Goal: Information Seeking & Learning: Learn about a topic

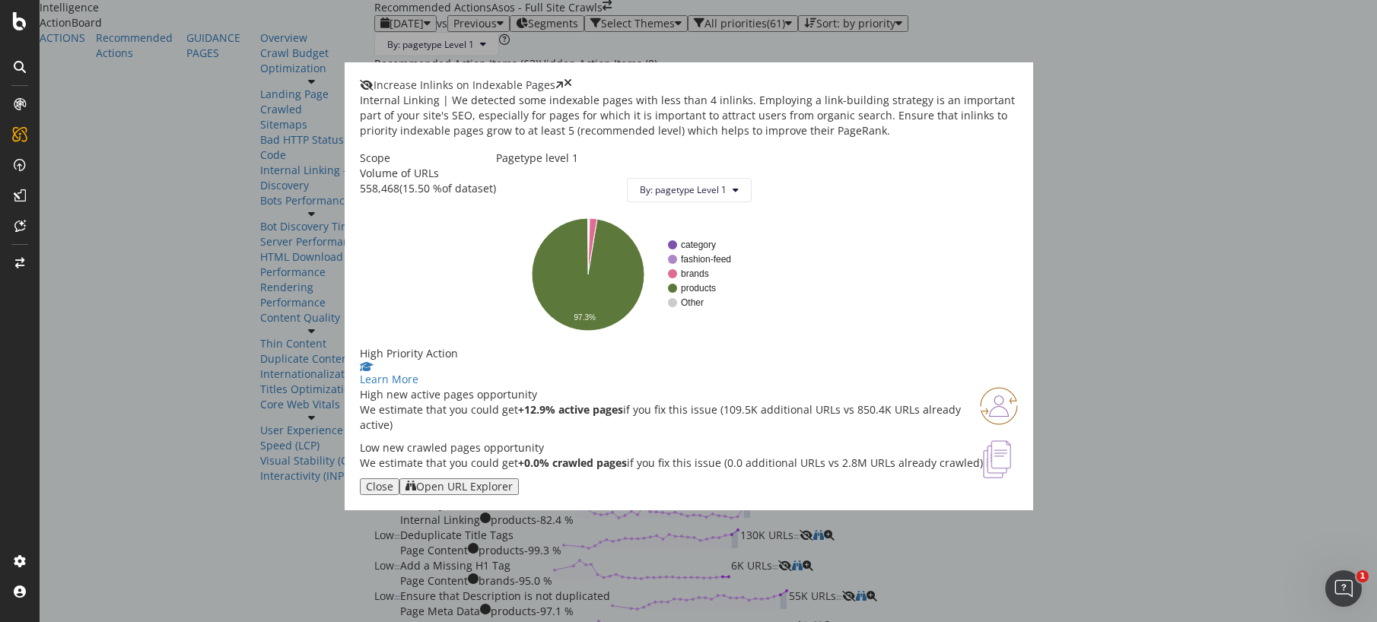
click at [513, 493] on div "Open URL Explorer" at bounding box center [464, 487] width 97 height 12
drag, startPoint x: 971, startPoint y: 55, endPoint x: 452, endPoint y: 389, distance: 618.0
click at [572, 78] on icon "times" at bounding box center [568, 85] width 8 height 15
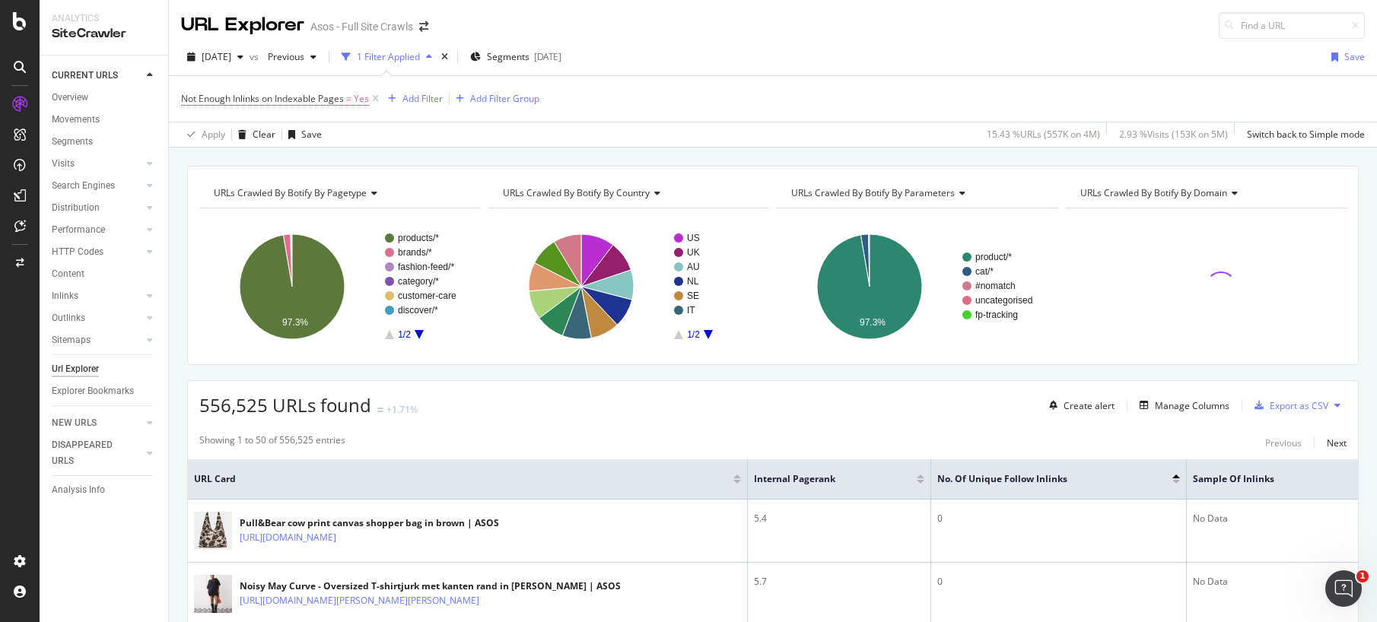
scroll to position [167, 0]
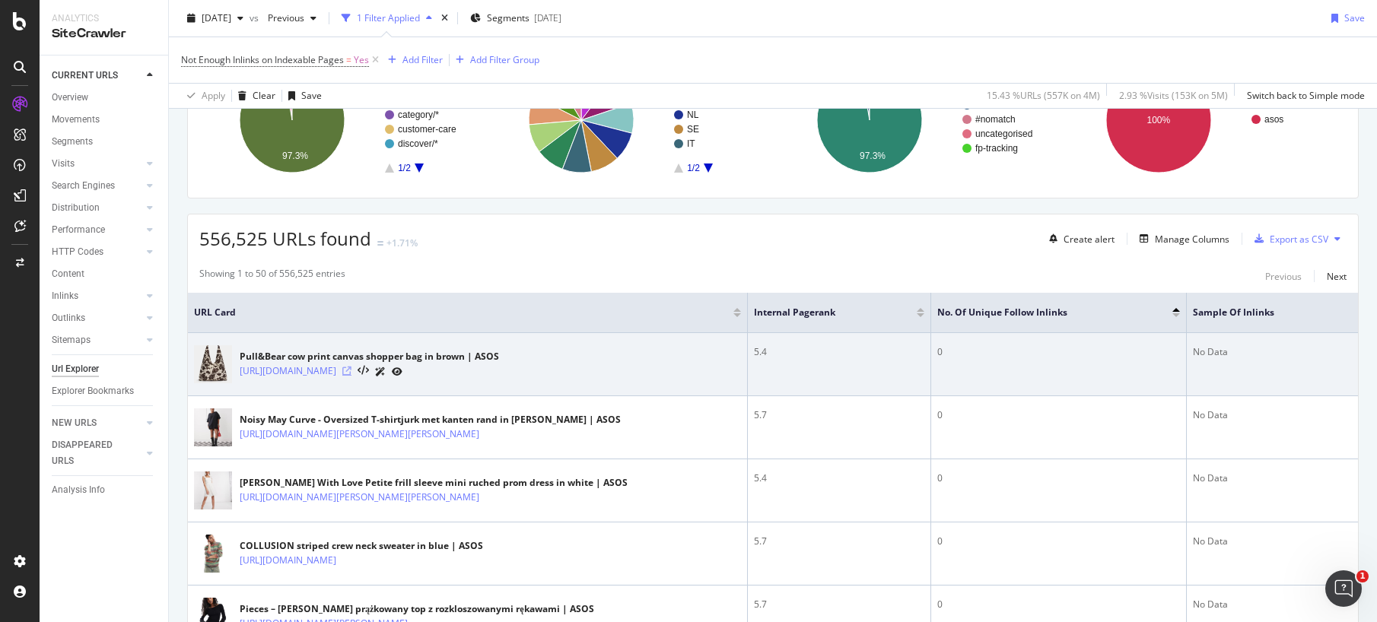
click at [351, 371] on icon at bounding box center [346, 371] width 9 height 9
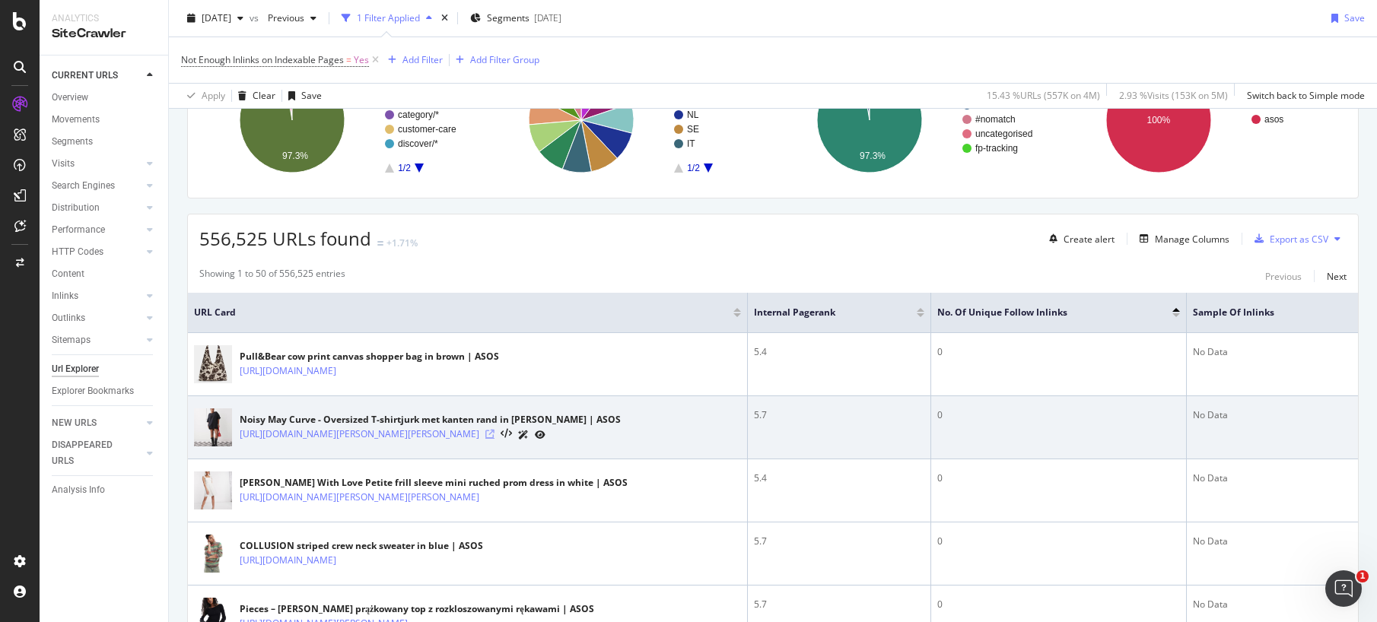
click at [494, 439] on icon at bounding box center [489, 434] width 9 height 9
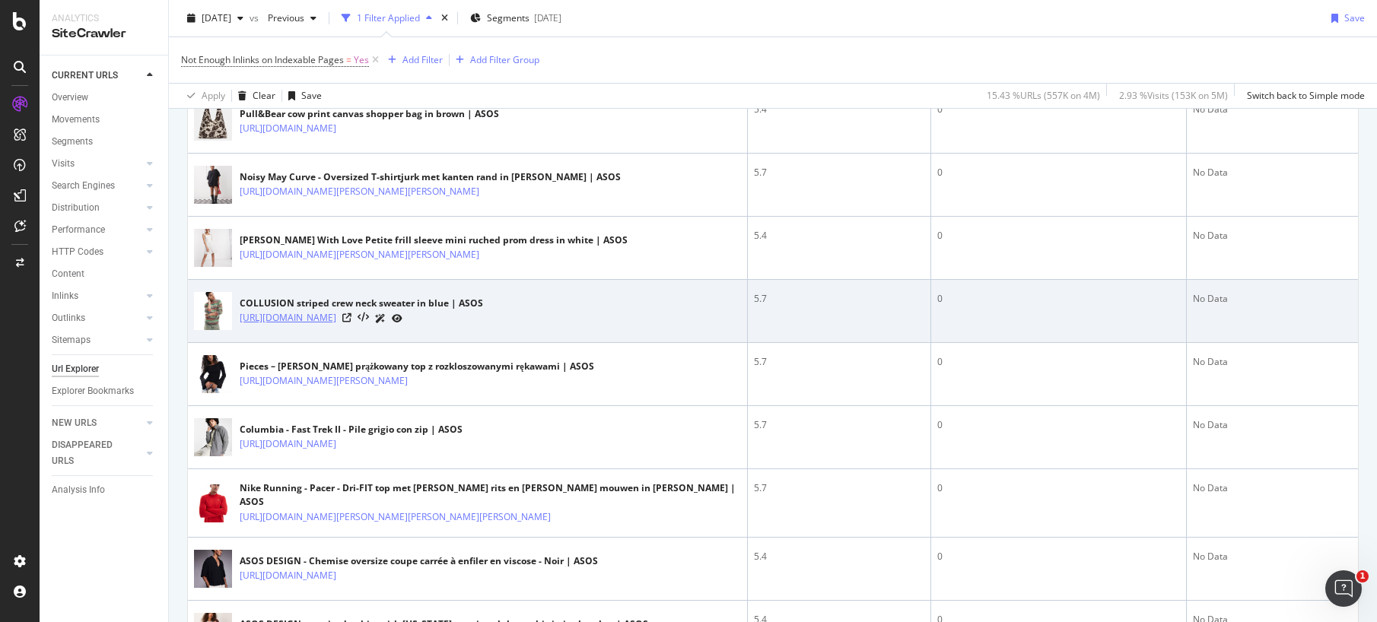
scroll to position [411, 0]
click at [351, 321] on icon at bounding box center [346, 316] width 9 height 9
click at [402, 322] on icon at bounding box center [397, 317] width 11 height 9
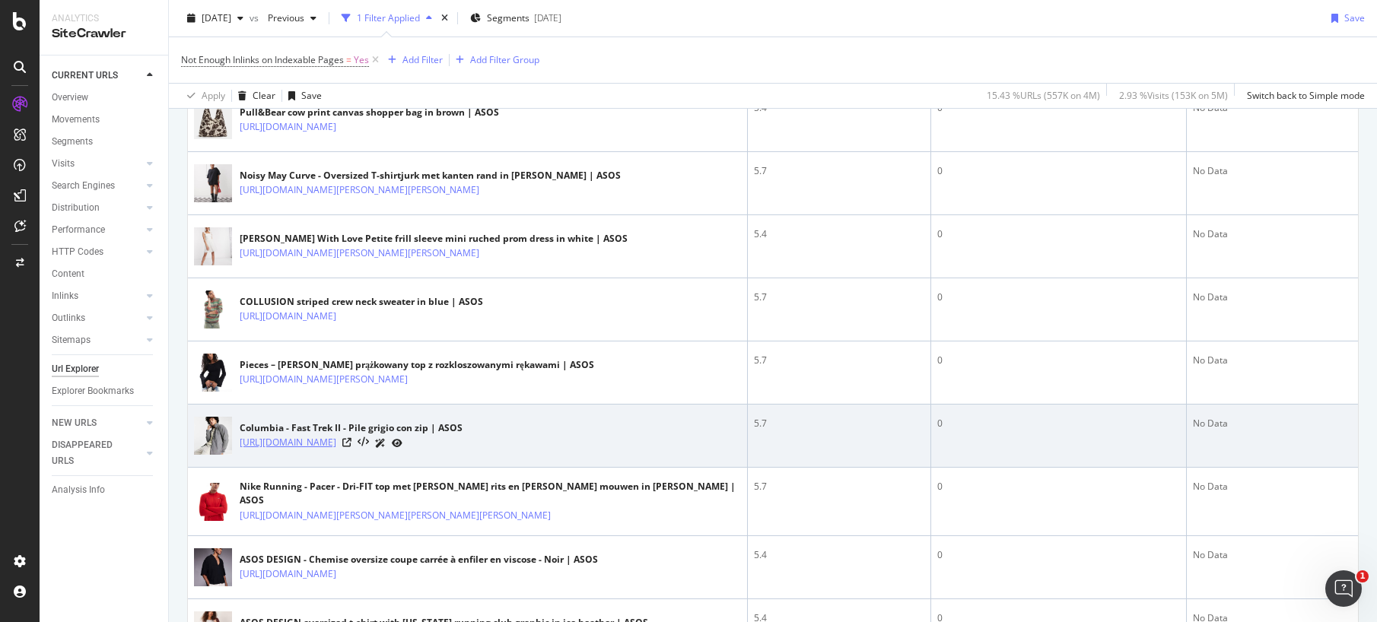
click at [336, 450] on link "https://www.asos.com/it/columbia/columbia-fast-trek-ii-pile-grigio-con-zip/prd/…" at bounding box center [288, 442] width 97 height 15
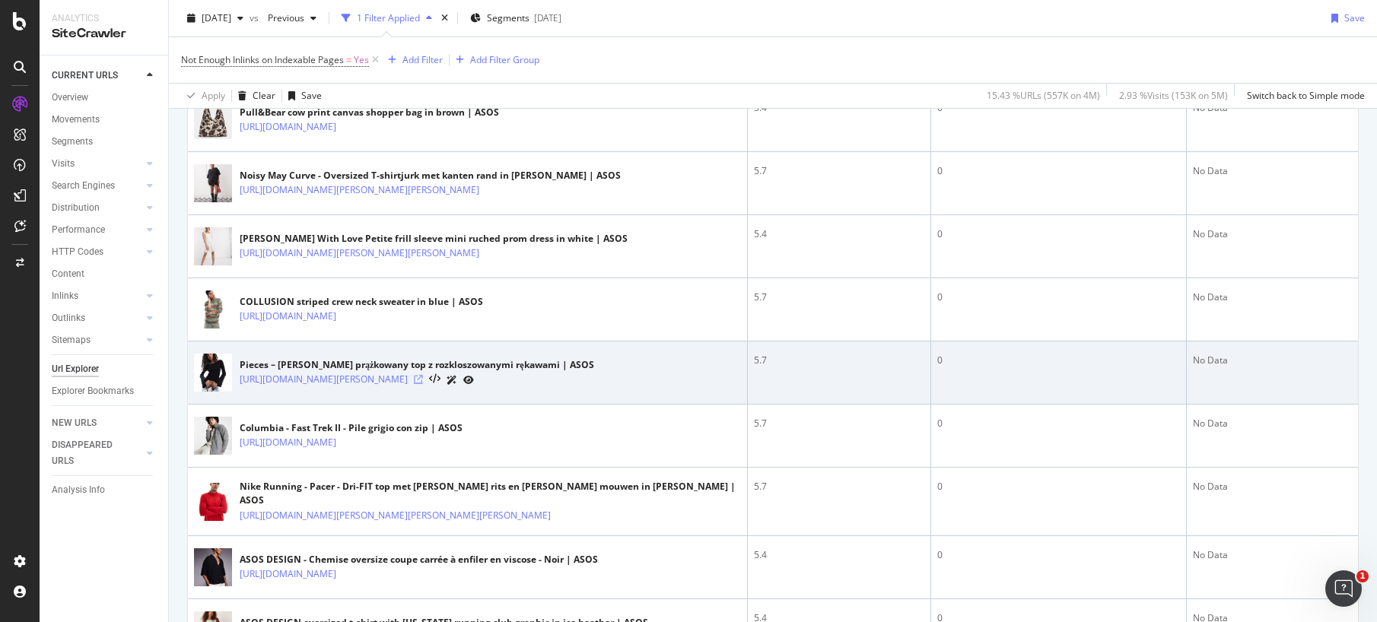
click at [423, 384] on icon at bounding box center [418, 379] width 9 height 9
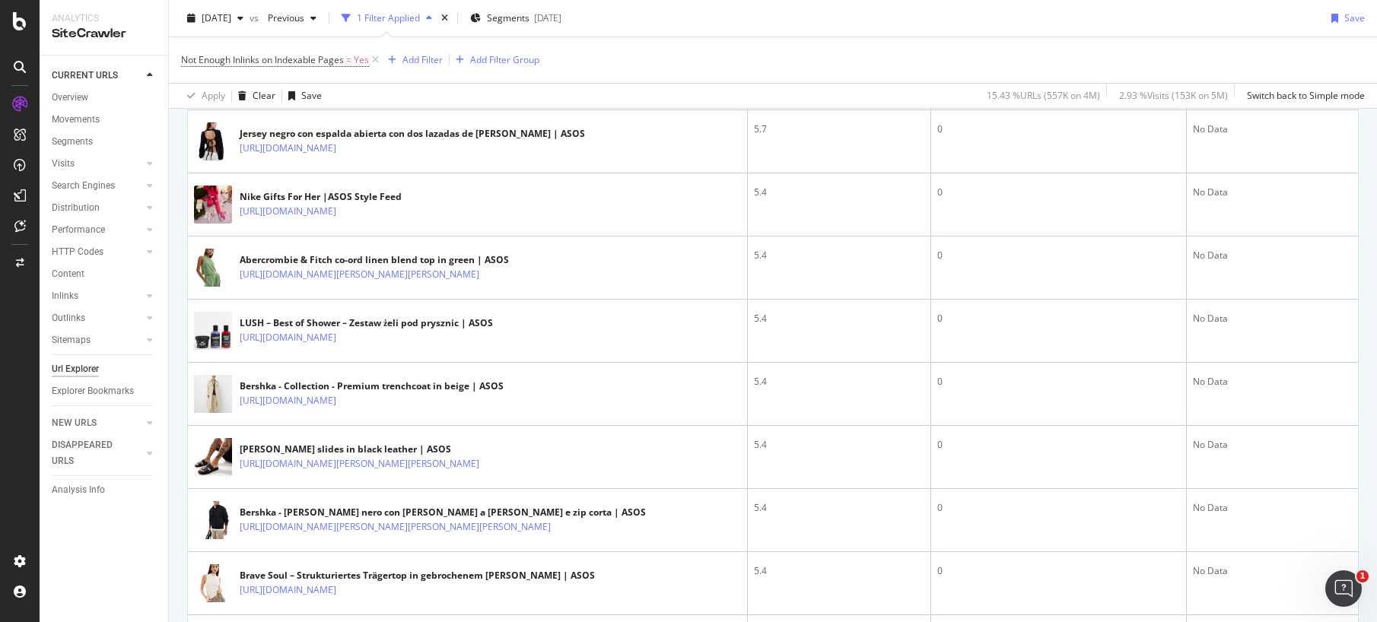
scroll to position [3354, 0]
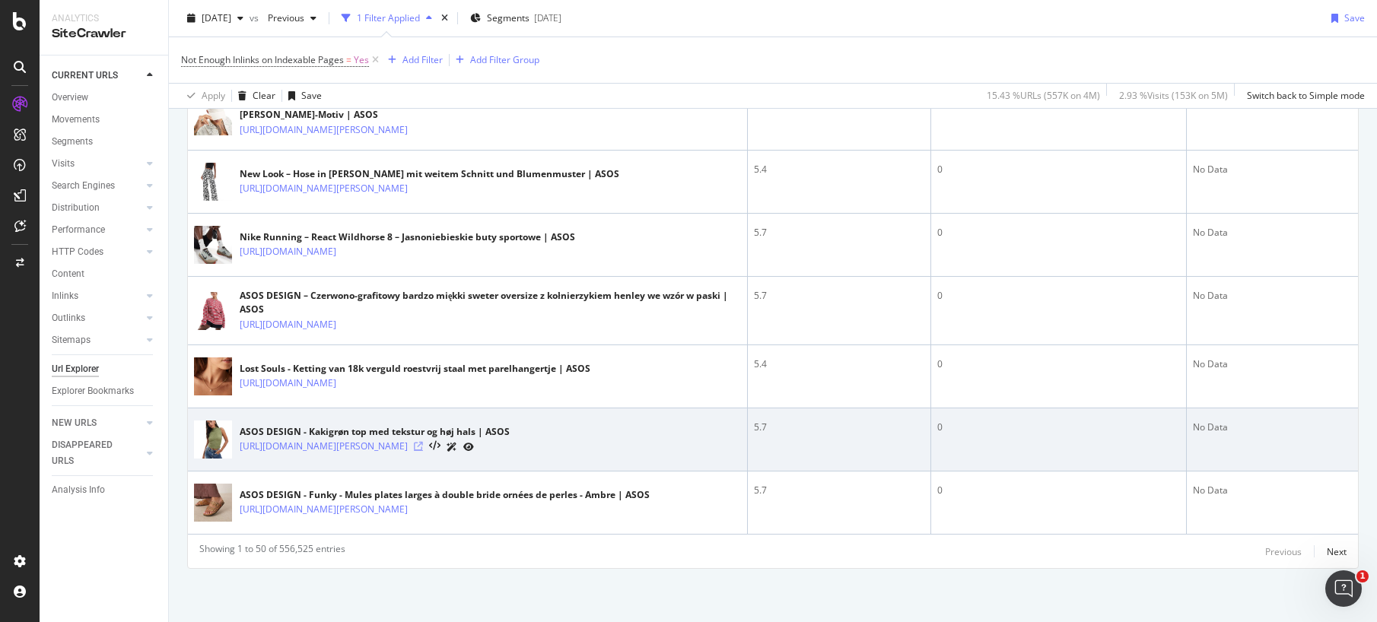
click at [423, 442] on icon at bounding box center [418, 446] width 9 height 9
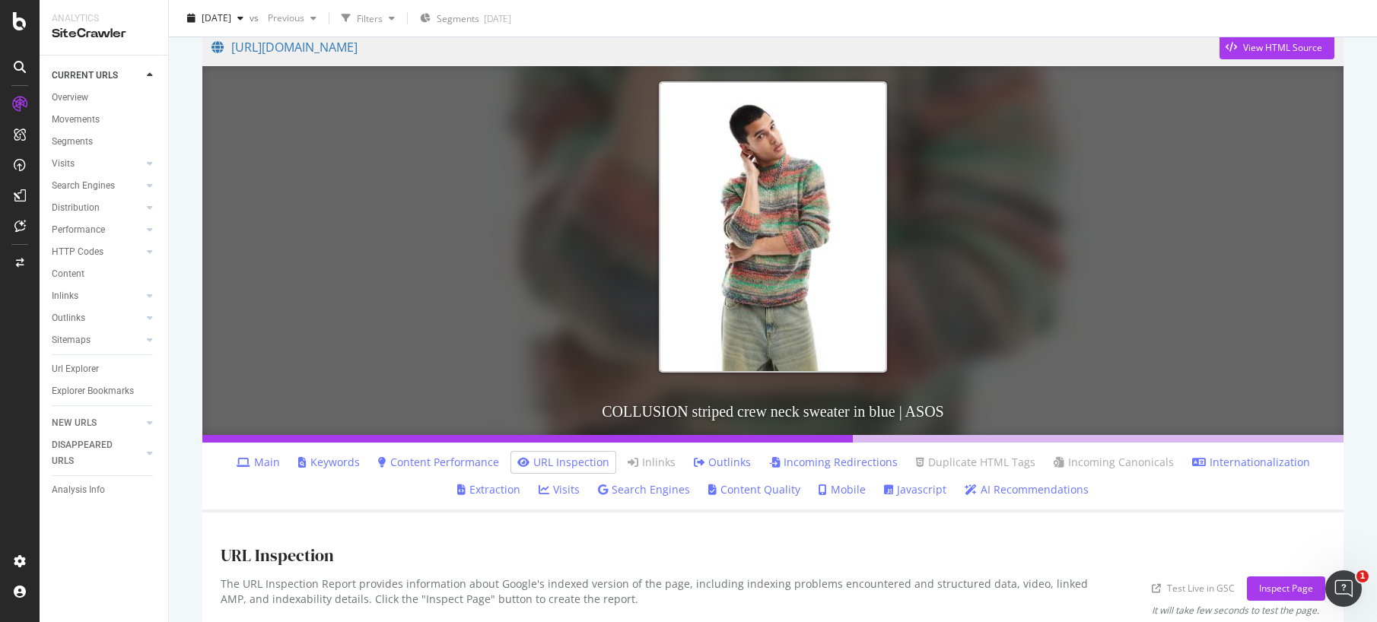
scroll to position [162, 0]
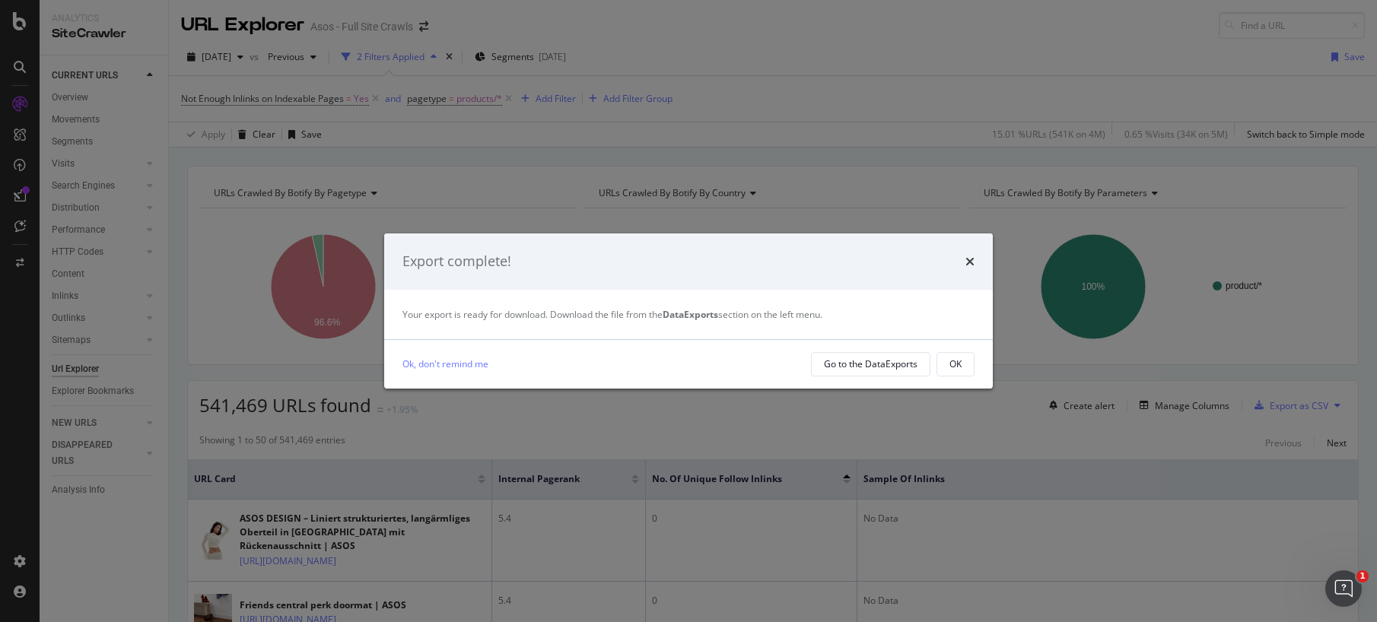
scroll to position [4132, 0]
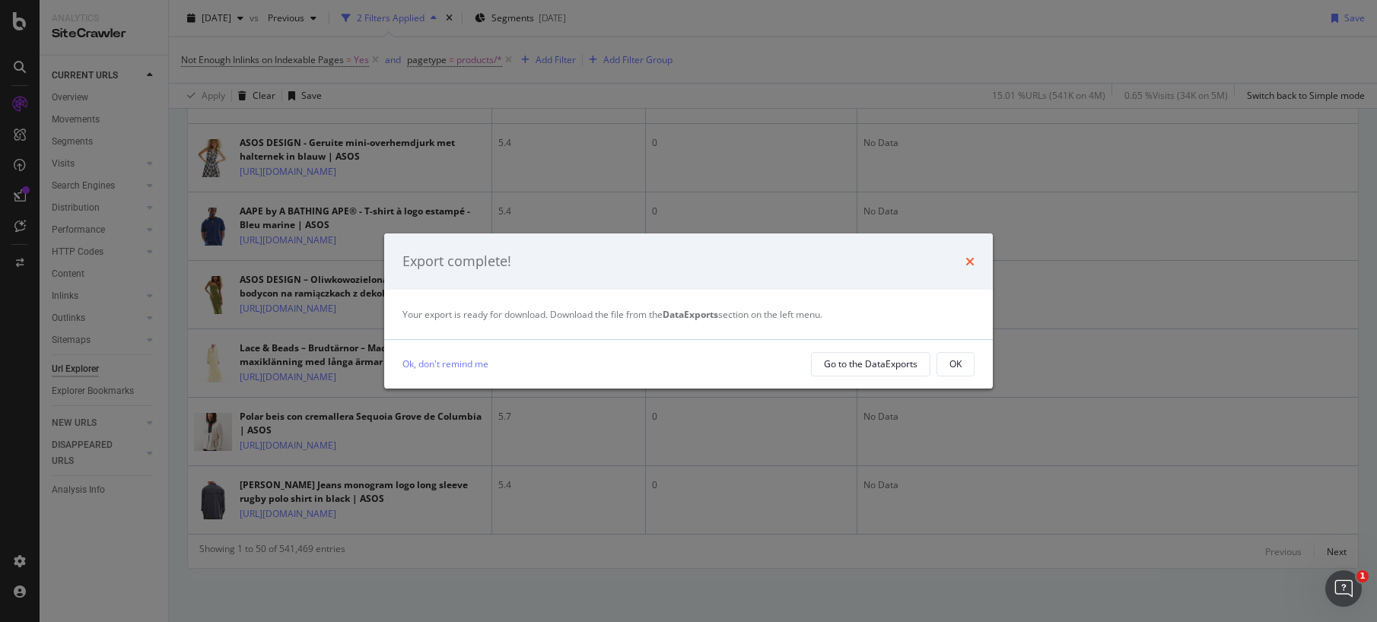
click at [971, 259] on icon "times" at bounding box center [969, 262] width 9 height 12
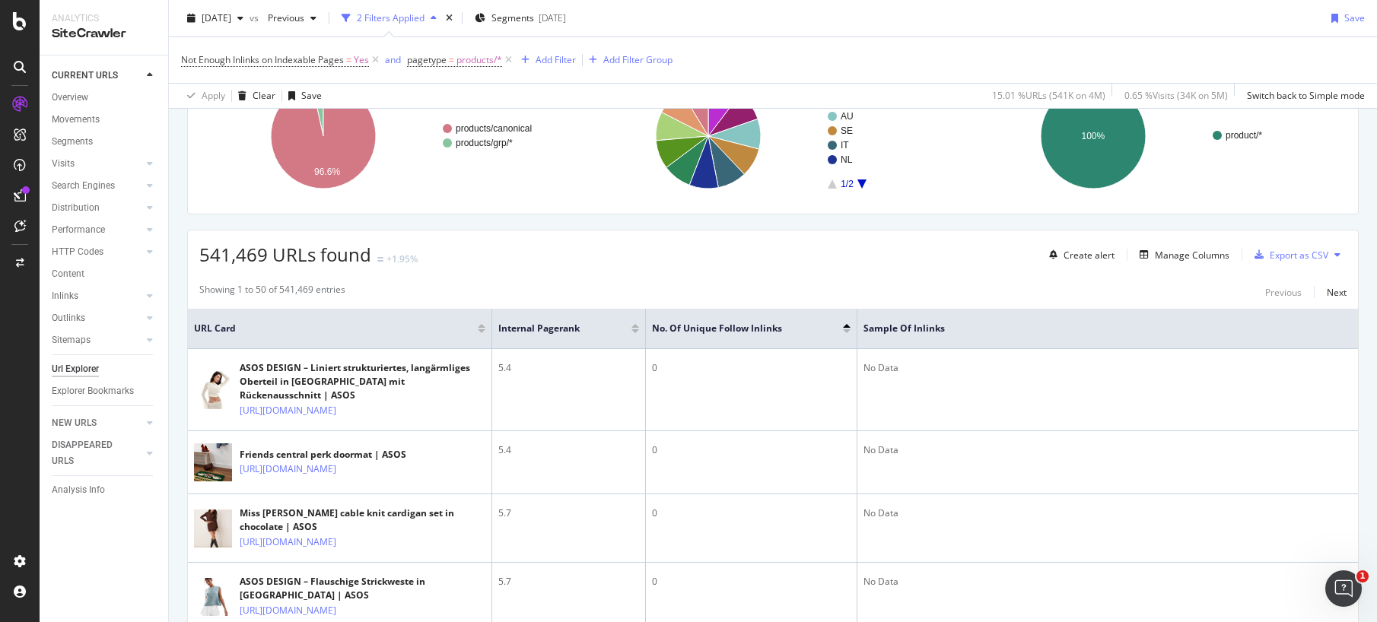
scroll to position [0, 0]
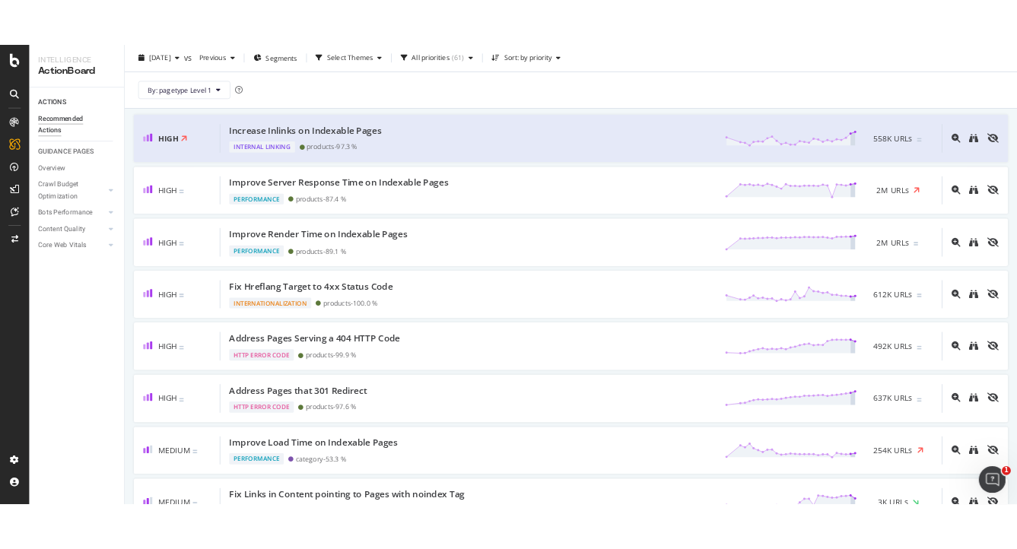
scroll to position [84, 0]
